Goal: Navigation & Orientation: Find specific page/section

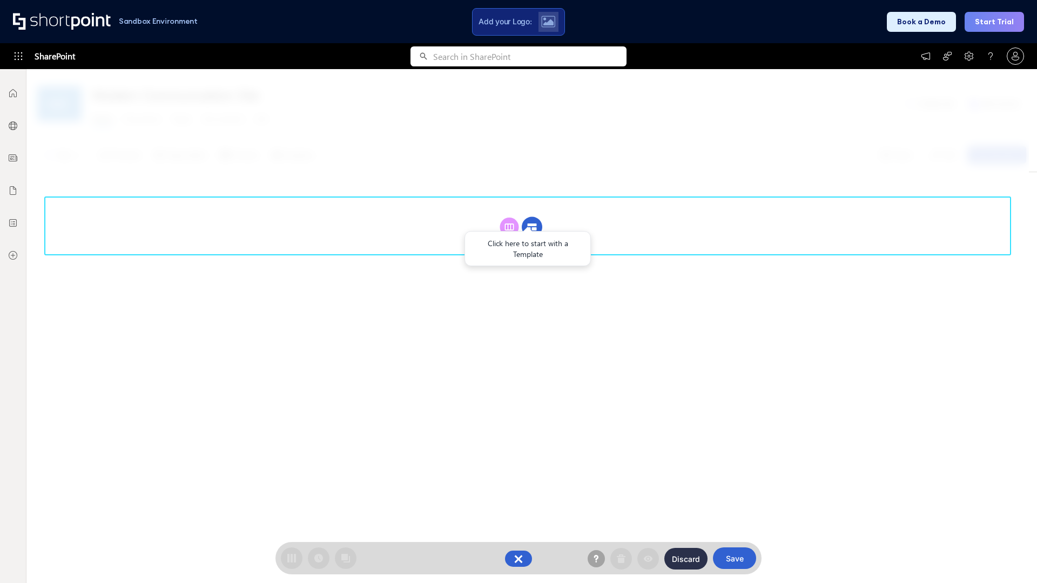
click at [532, 227] on circle at bounding box center [532, 227] width 21 height 21
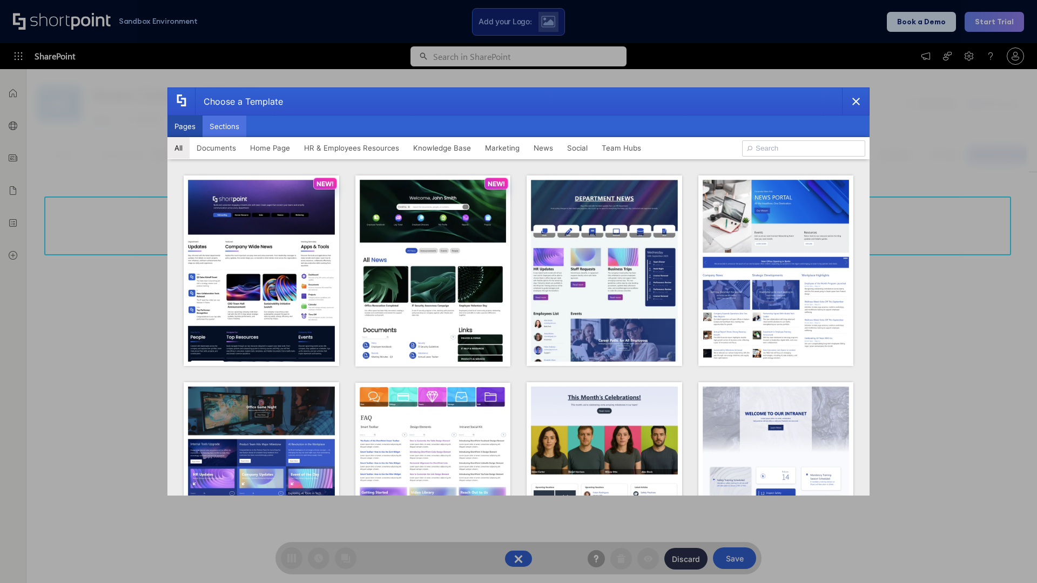
click at [224, 126] on button "Sections" at bounding box center [225, 127] width 44 height 22
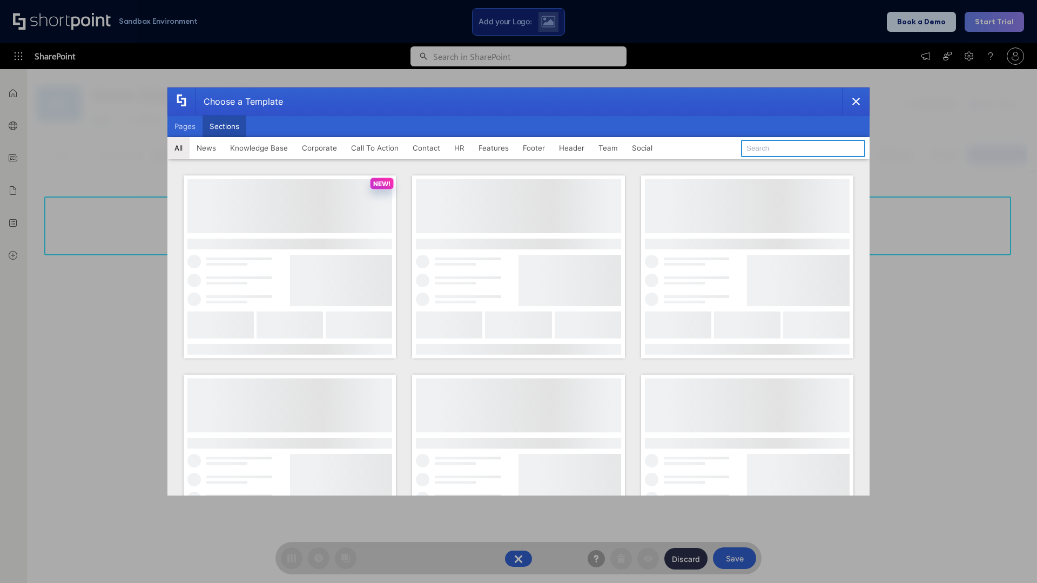
type input "Footer 8"
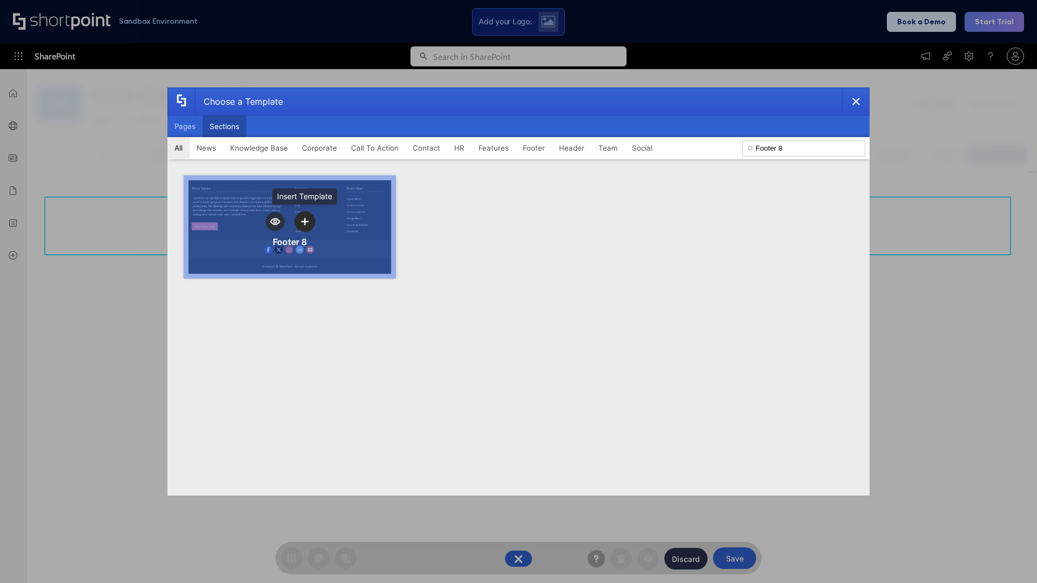
click at [305, 221] on icon "template selector" at bounding box center [305, 222] width 8 height 8
